Goal: Information Seeking & Learning: Learn about a topic

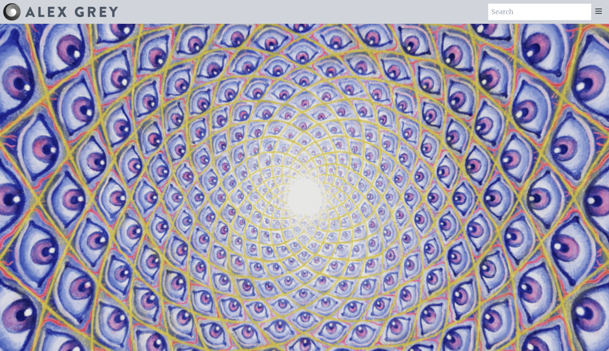
click at [95, 7] on img at bounding box center [71, 12] width 93 height 10
click at [600, 13] on icon at bounding box center [599, 11] width 6 height 4
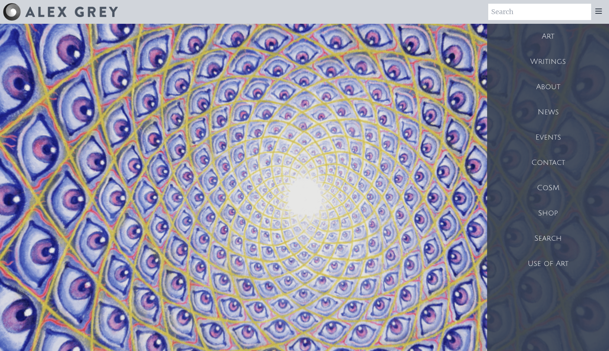
click at [547, 37] on div "Art" at bounding box center [548, 36] width 122 height 25
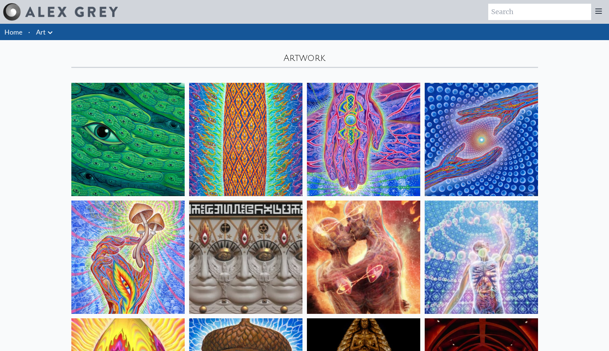
click at [129, 117] on img at bounding box center [127, 139] width 113 height 113
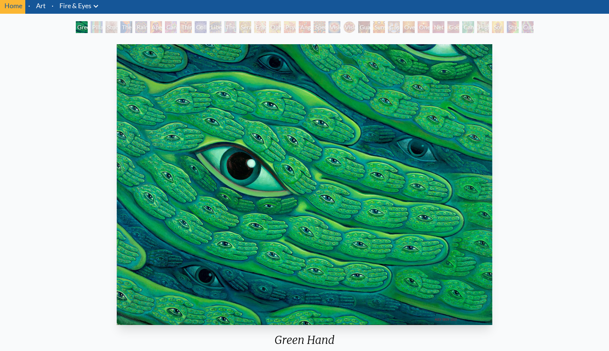
scroll to position [17, 0]
